Goal: Information Seeking & Learning: Learn about a topic

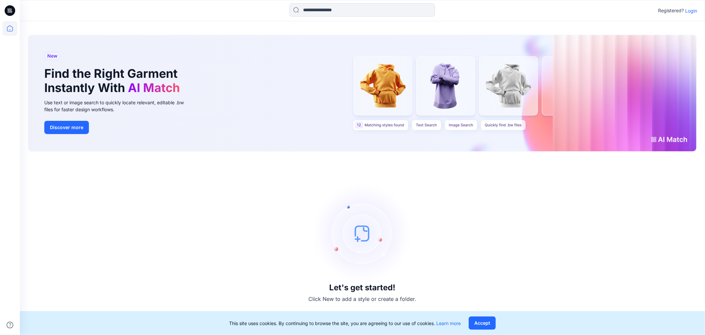
click at [689, 14] on p "Login" at bounding box center [691, 10] width 12 height 7
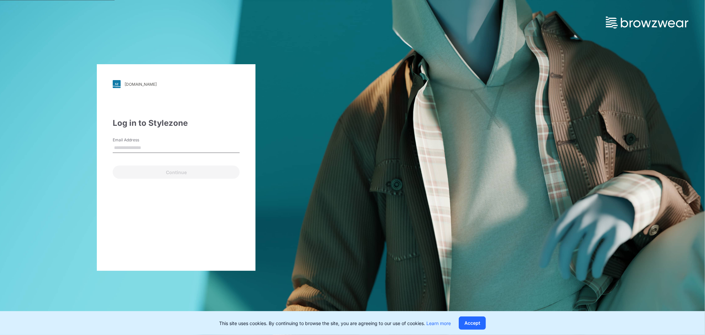
type input "**********"
click at [168, 172] on button "Continue" at bounding box center [176, 171] width 127 height 13
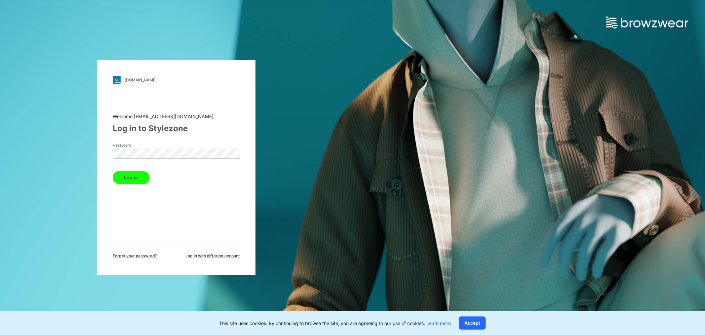
click at [132, 177] on button "Log in" at bounding box center [131, 177] width 37 height 13
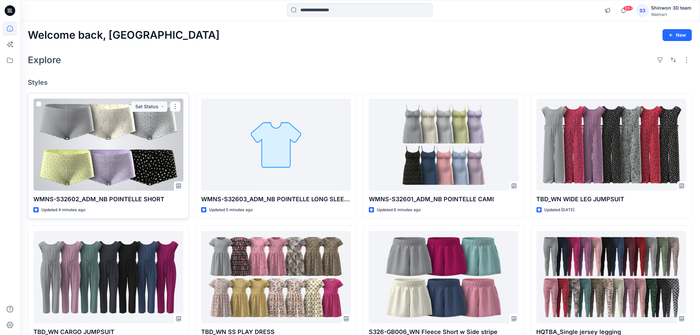
click at [120, 174] on div at bounding box center [108, 145] width 150 height 92
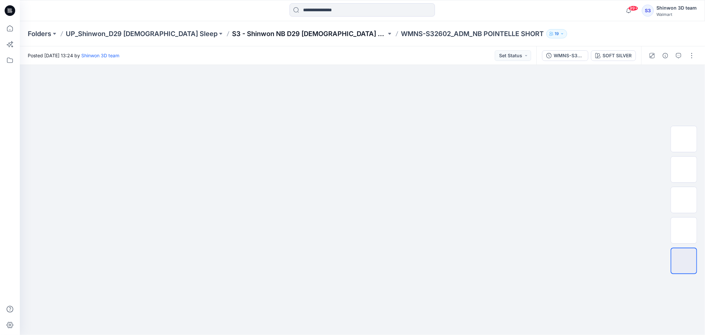
click at [288, 34] on p "S3 - Shinwon NB D29 Ladies Sleepwear" at bounding box center [309, 33] width 154 height 9
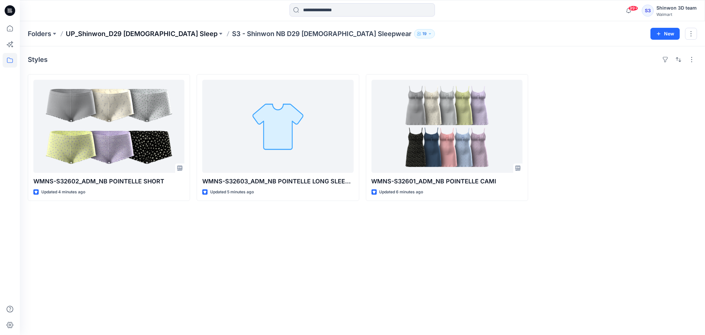
click at [146, 35] on p "UP_Shinwon_D29 [DEMOGRAPHIC_DATA] Sleep" at bounding box center [142, 33] width 152 height 9
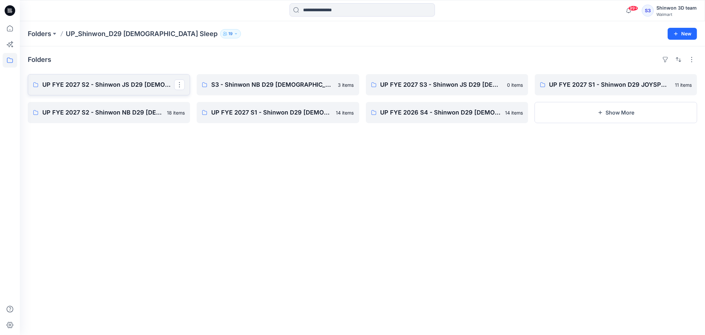
click at [129, 89] on p "UP FYE 2027 S2 - Shinwon JS D29 Ladies Sleepwear" at bounding box center [108, 84] width 132 height 9
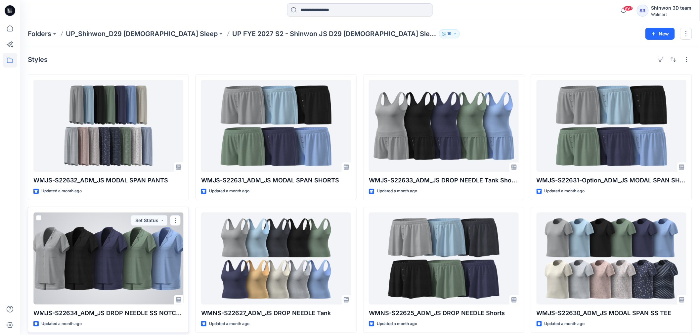
click at [166, 270] on div at bounding box center [108, 258] width 150 height 92
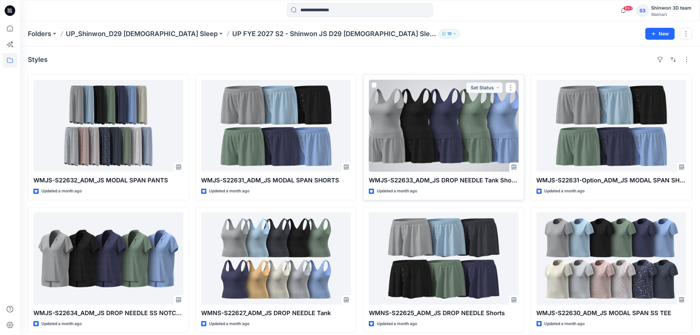
click at [485, 126] on div at bounding box center [444, 126] width 150 height 92
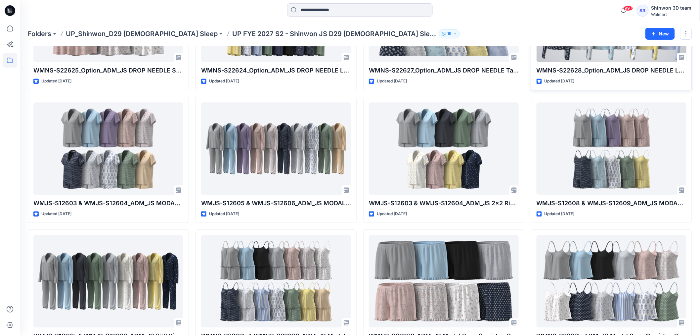
scroll to position [551, 0]
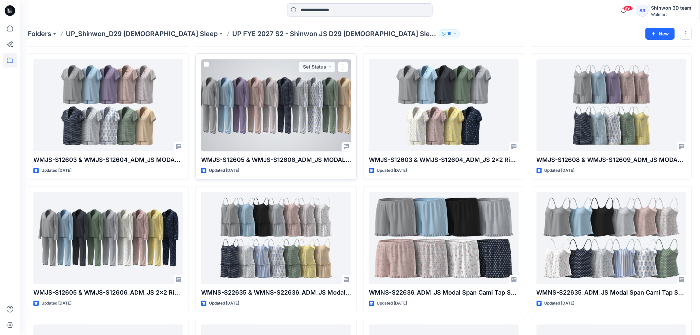
click at [284, 118] on div at bounding box center [276, 105] width 150 height 92
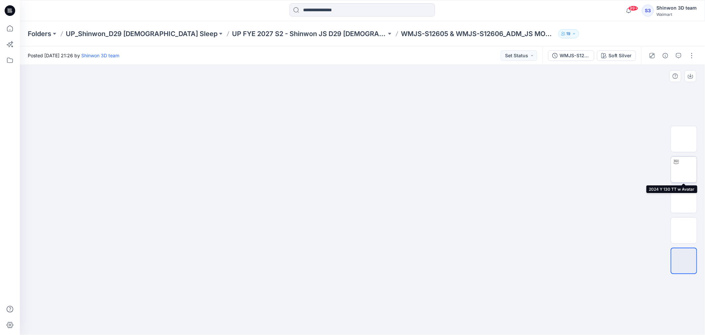
click at [684, 169] on img at bounding box center [684, 169] width 0 height 0
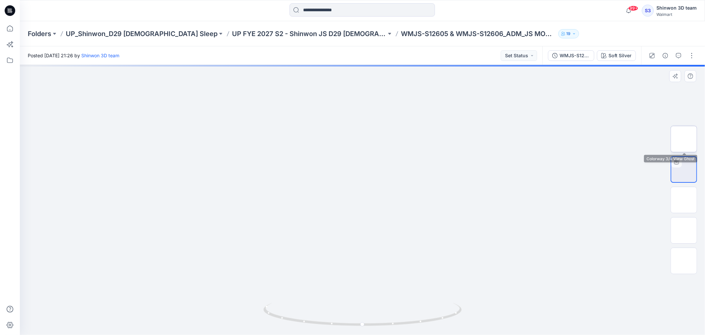
click at [684, 139] on img at bounding box center [684, 139] width 0 height 0
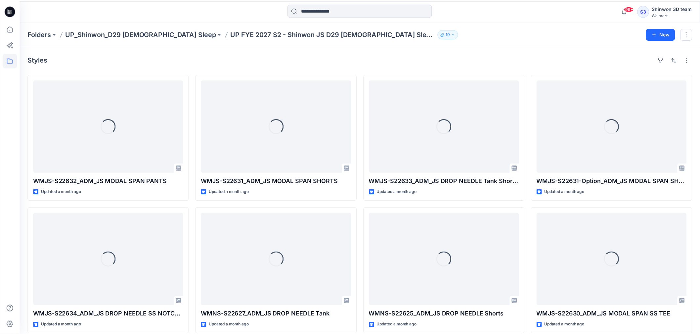
scroll to position [551, 0]
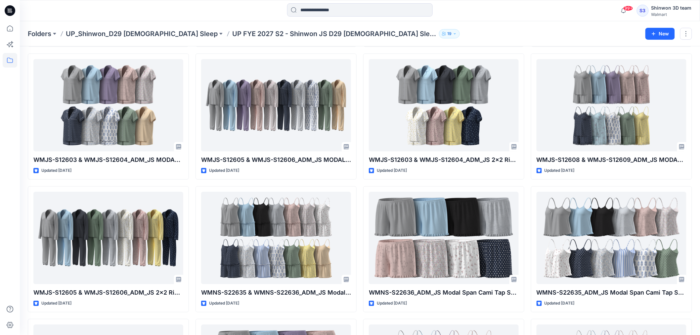
click at [476, 8] on div at bounding box center [360, 10] width 340 height 15
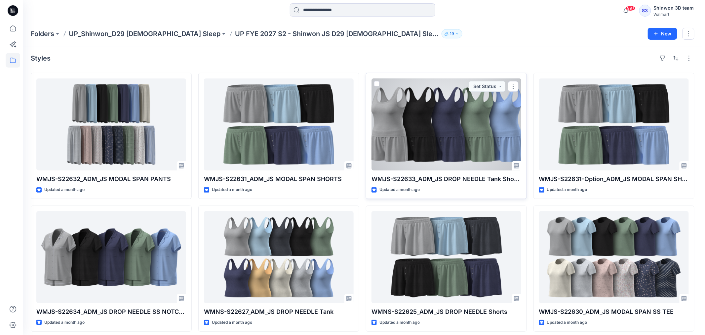
scroll to position [0, 0]
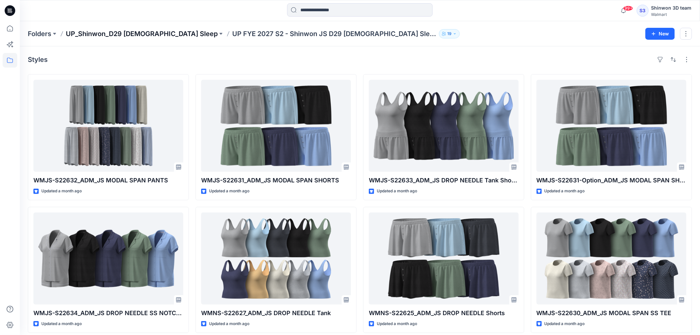
click at [103, 35] on p "UP_Shinwon_D29 [DEMOGRAPHIC_DATA] Sleep" at bounding box center [142, 33] width 152 height 9
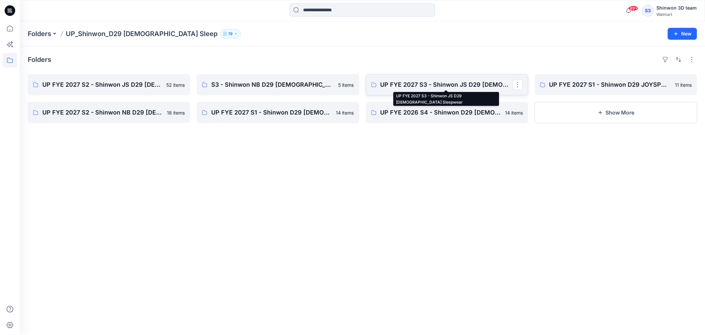
click at [445, 83] on p "UP FYE 2027 S3 - Shinwon JS D29 [DEMOGRAPHIC_DATA] Sleepwear" at bounding box center [447, 84] width 132 height 9
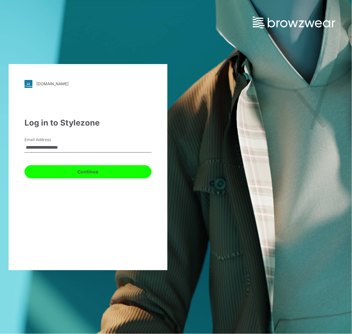
click at [81, 169] on button "Continue" at bounding box center [87, 171] width 127 height 13
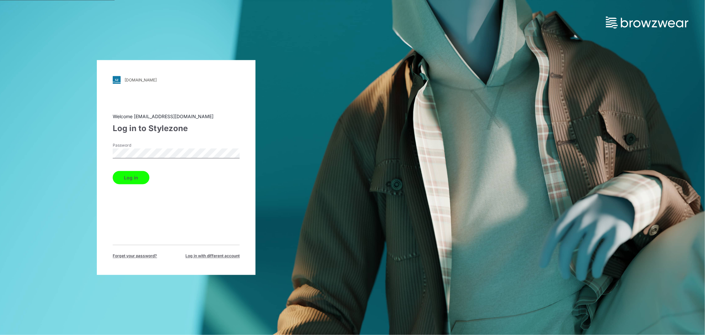
click at [127, 176] on button "Log in" at bounding box center [131, 177] width 37 height 13
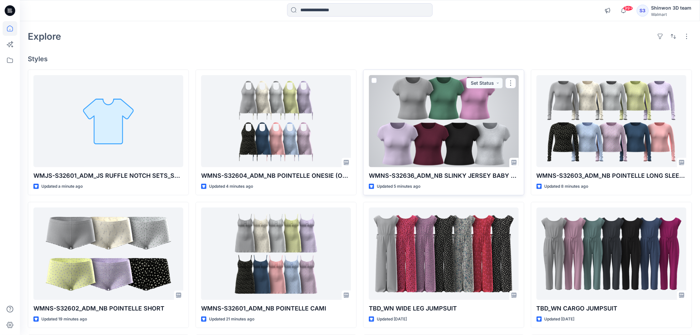
scroll to position [37, 0]
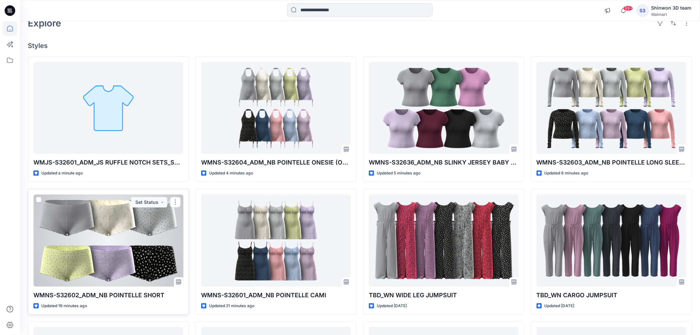
click at [145, 230] on div at bounding box center [108, 240] width 150 height 92
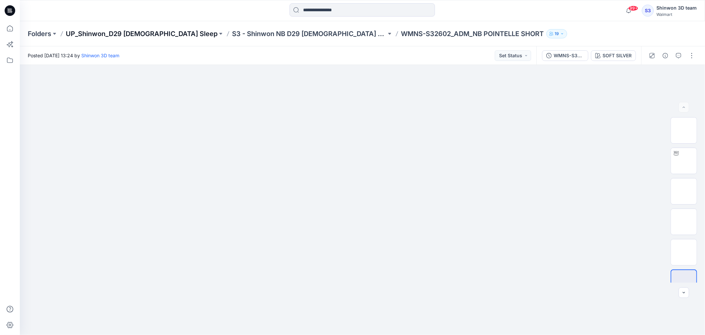
click at [147, 34] on p "UP_Shinwon_D29 [DEMOGRAPHIC_DATA] Sleep" at bounding box center [142, 33] width 152 height 9
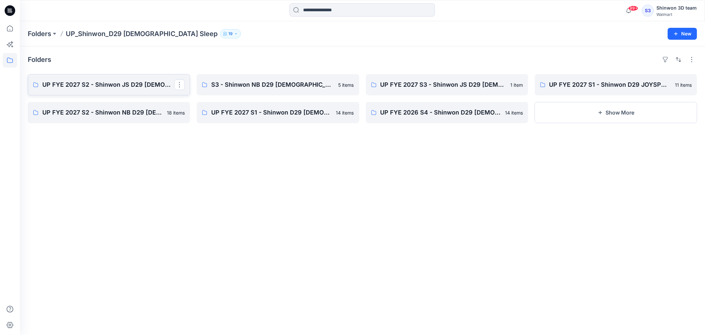
click at [137, 86] on p "UP FYE 2027 S2 - Shinwon JS D29 Ladies Sleepwear" at bounding box center [108, 84] width 132 height 9
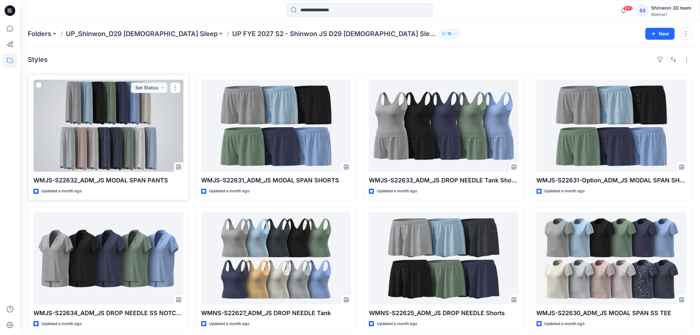
click at [132, 117] on div at bounding box center [108, 126] width 150 height 92
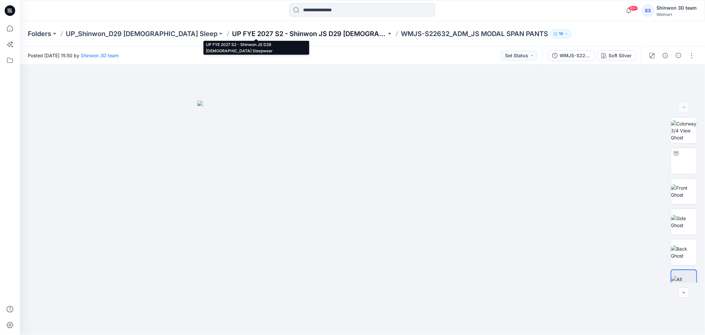
click at [308, 34] on p "UP FYE 2027 S2 - Shinwon JS D29 Ladies Sleepwear" at bounding box center [309, 33] width 154 height 9
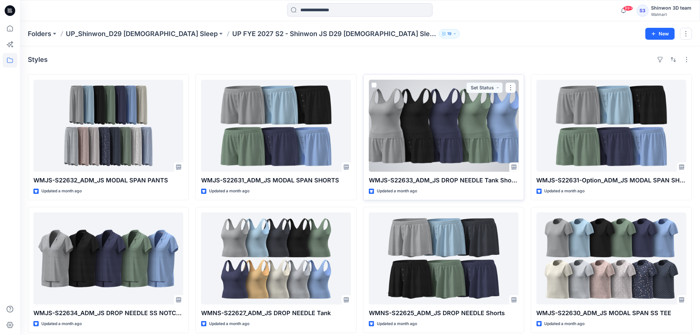
click at [475, 139] on div at bounding box center [444, 126] width 150 height 92
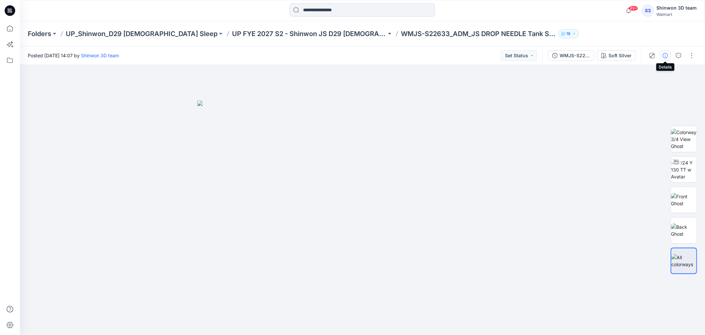
click at [667, 53] on icon "button" at bounding box center [665, 55] width 5 height 5
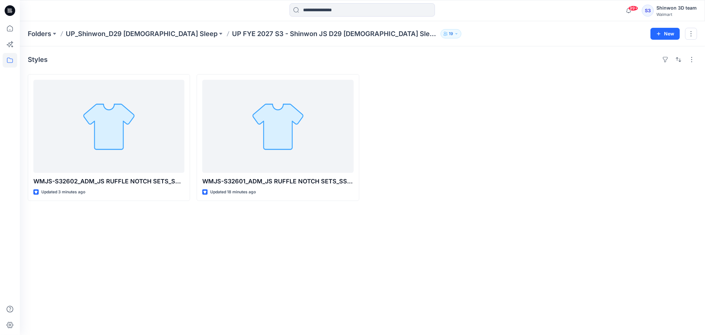
click at [529, 144] on div "WMJS-S32602_ADM_JS RUFFLE NOTCH SETS_SS TOP LONG PANT SET Updated 3 minutes ago…" at bounding box center [363, 137] width 670 height 127
